Goal: Information Seeking & Learning: Learn about a topic

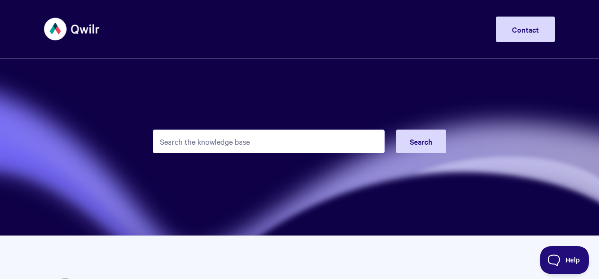
click at [245, 140] on input "Search the knowledge base" at bounding box center [269, 142] width 232 height 24
click at [251, 142] on input "Search the knowledge base" at bounding box center [269, 142] width 232 height 24
click at [473, 96] on section "Search" at bounding box center [299, 118] width 599 height 236
click at [167, 141] on input "Search the knowledge base" at bounding box center [269, 142] width 232 height 24
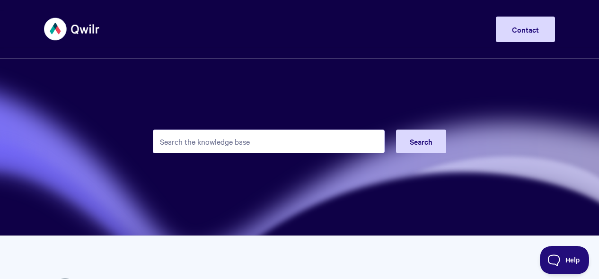
drag, startPoint x: 220, startPoint y: 78, endPoint x: 223, endPoint y: 103, distance: 25.7
click at [223, 103] on section "Search" at bounding box center [299, 118] width 599 height 236
click at [222, 142] on input "Search the knowledge base" at bounding box center [269, 142] width 232 height 24
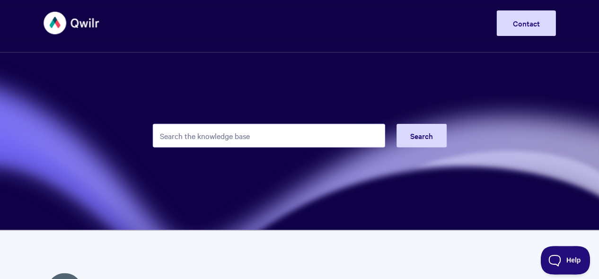
scroll to position [5, 0]
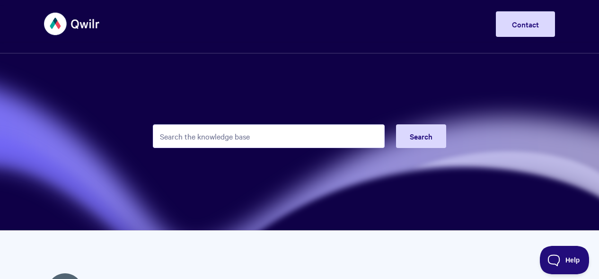
click at [237, 136] on input "Search the knowledge base" at bounding box center [269, 136] width 232 height 24
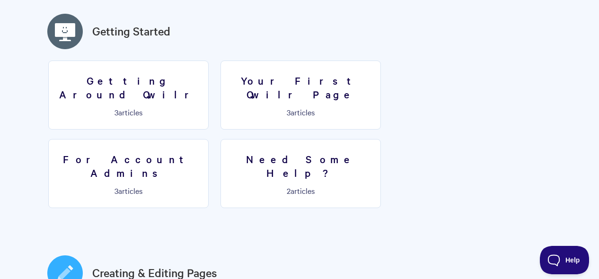
scroll to position [265, 0]
click at [138, 83] on h3 "Getting Around Qwilr" at bounding box center [128, 86] width 148 height 27
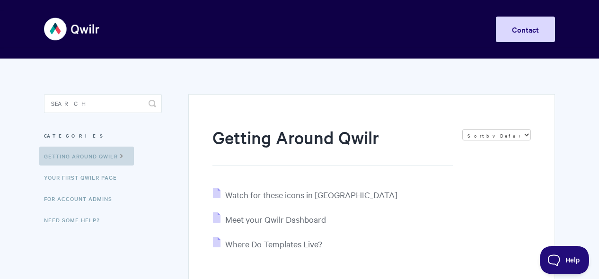
click at [122, 154] on icon at bounding box center [122, 155] width 8 height 8
click at [262, 118] on div "Getting Around Qwilr Sort by Default Sort A-Z Sort by Popularity Sort by Last U…" at bounding box center [371, 234] width 367 height 280
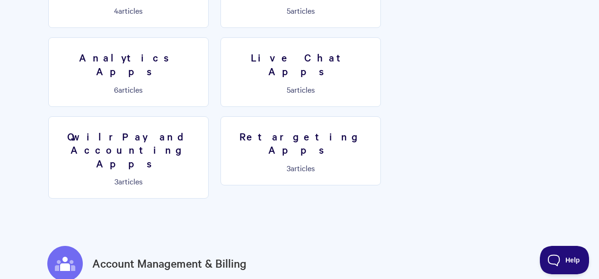
scroll to position [1631, 0]
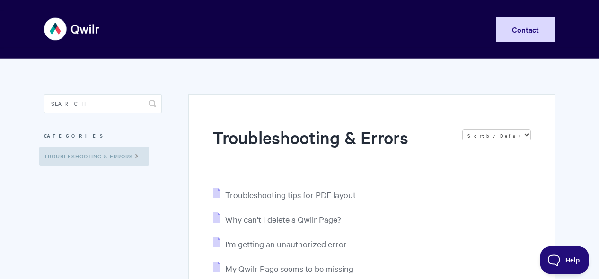
scroll to position [0, 0]
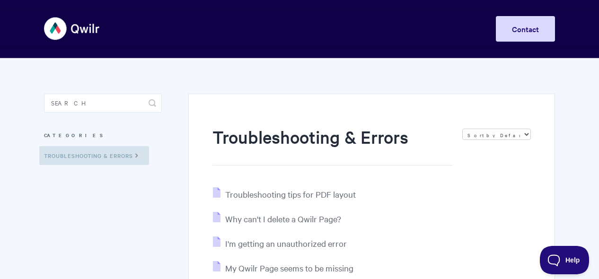
click at [404, 87] on section "Troubleshooting & Errors Sort by Default Sort A-Z Sort by Popularity Sort by La…" at bounding box center [365, 216] width 380 height 316
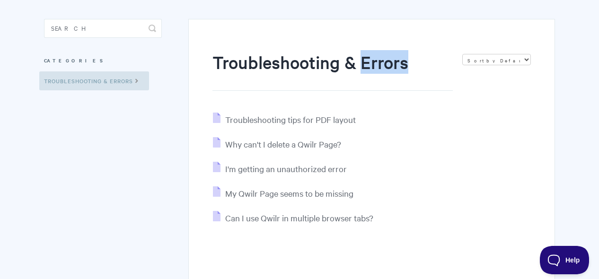
click at [404, 87] on h1 "Troubleshooting & Errors" at bounding box center [332, 70] width 240 height 41
